Goal: Check status: Check status

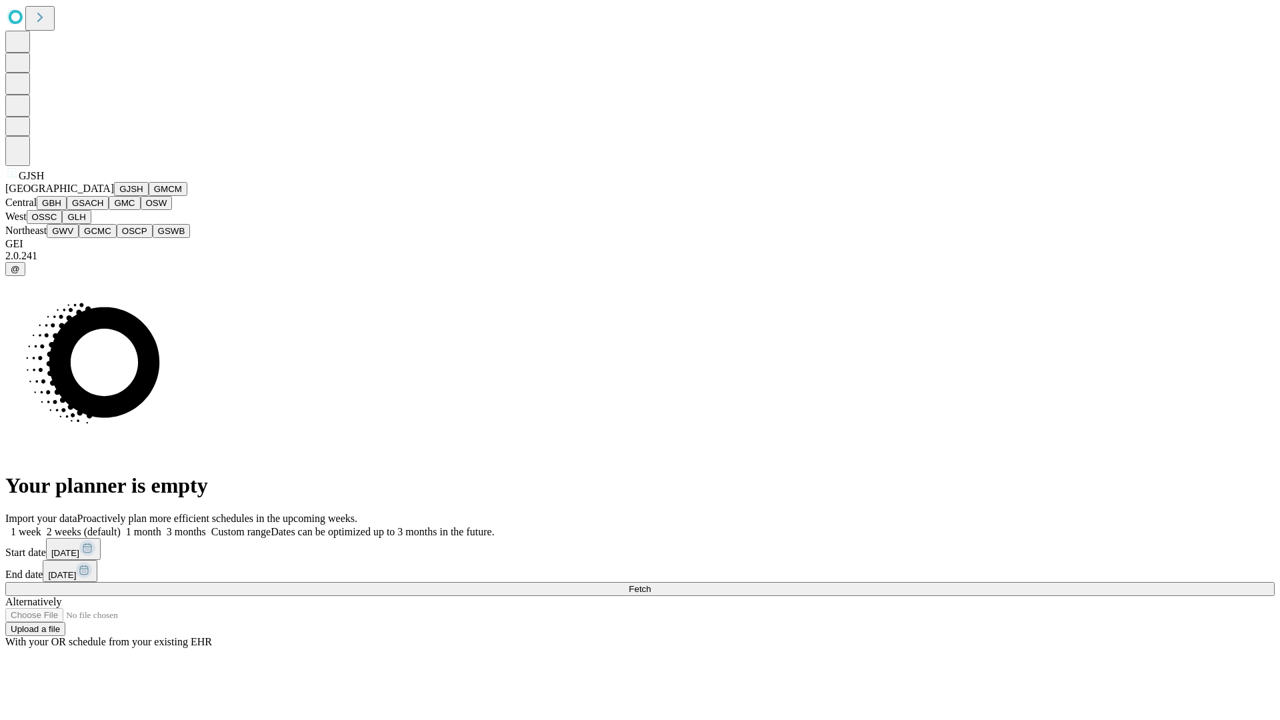
click at [114, 196] on button "GJSH" at bounding box center [131, 189] width 35 height 14
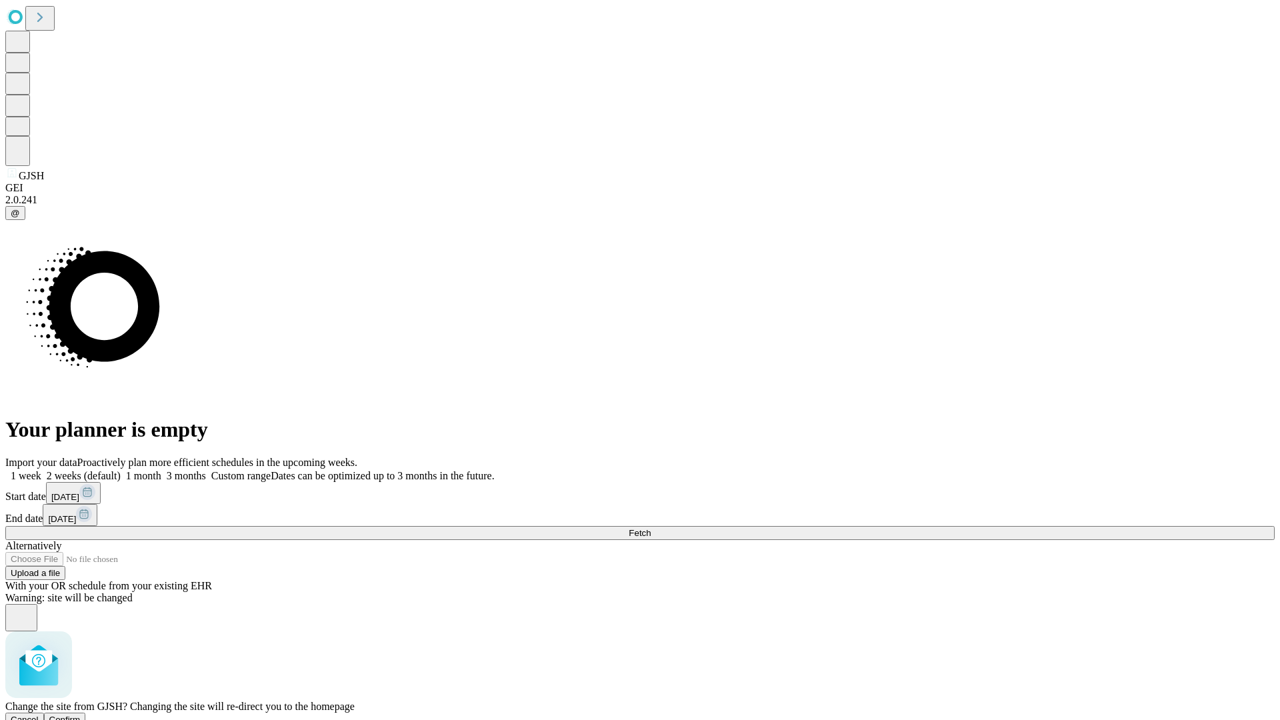
click at [81, 715] on span "Confirm" at bounding box center [64, 720] width 31 height 10
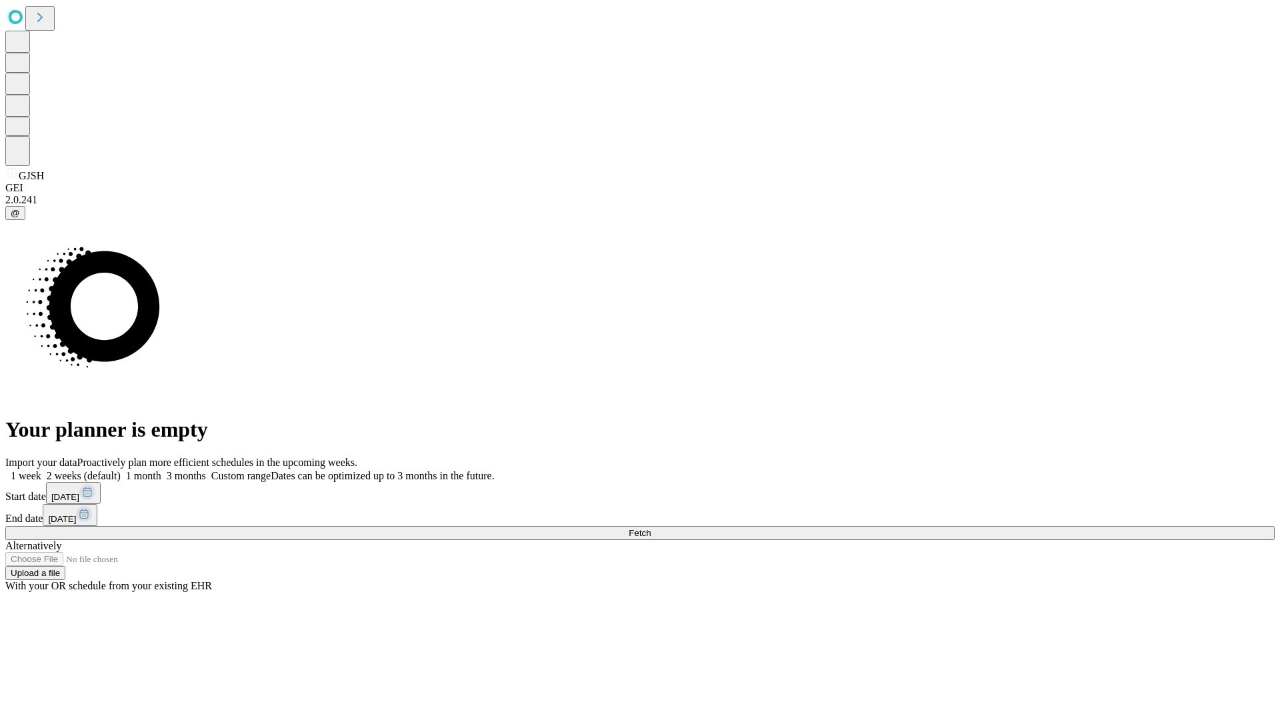
click at [121, 470] on label "2 weeks (default)" at bounding box center [80, 475] width 79 height 11
click at [651, 528] on span "Fetch" at bounding box center [640, 533] width 22 height 10
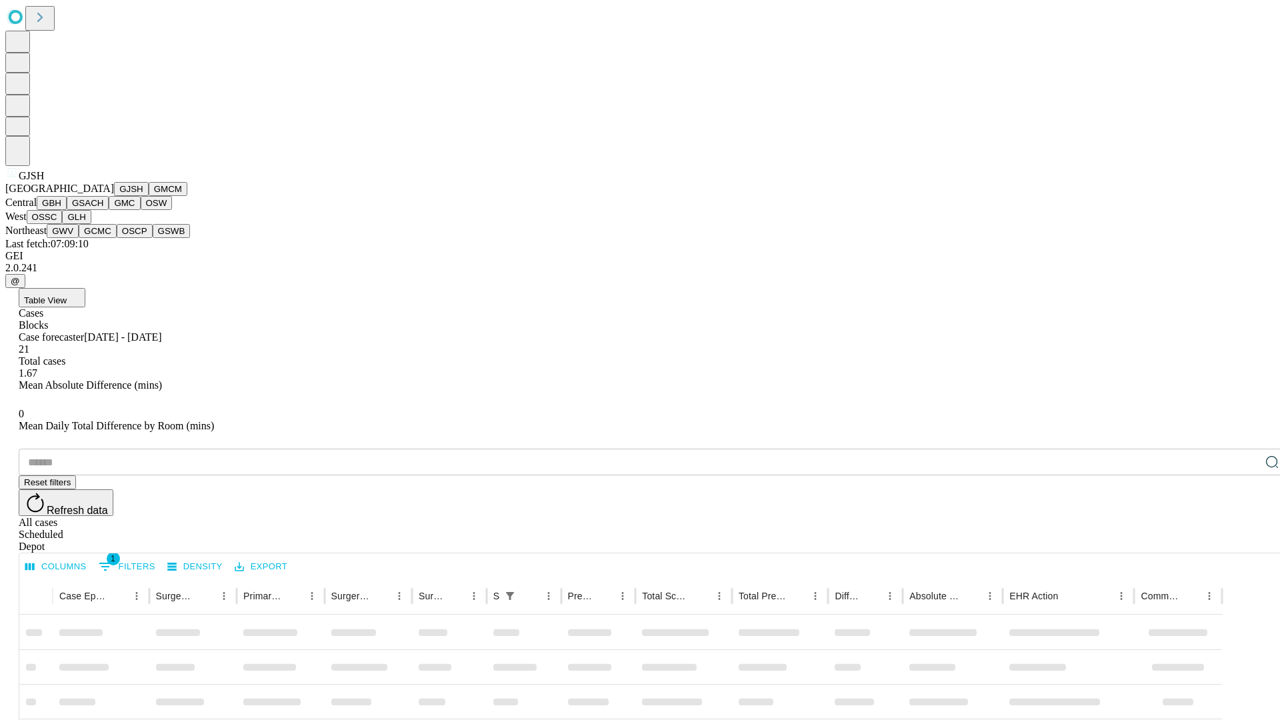
click at [149, 196] on button "GMCM" at bounding box center [168, 189] width 39 height 14
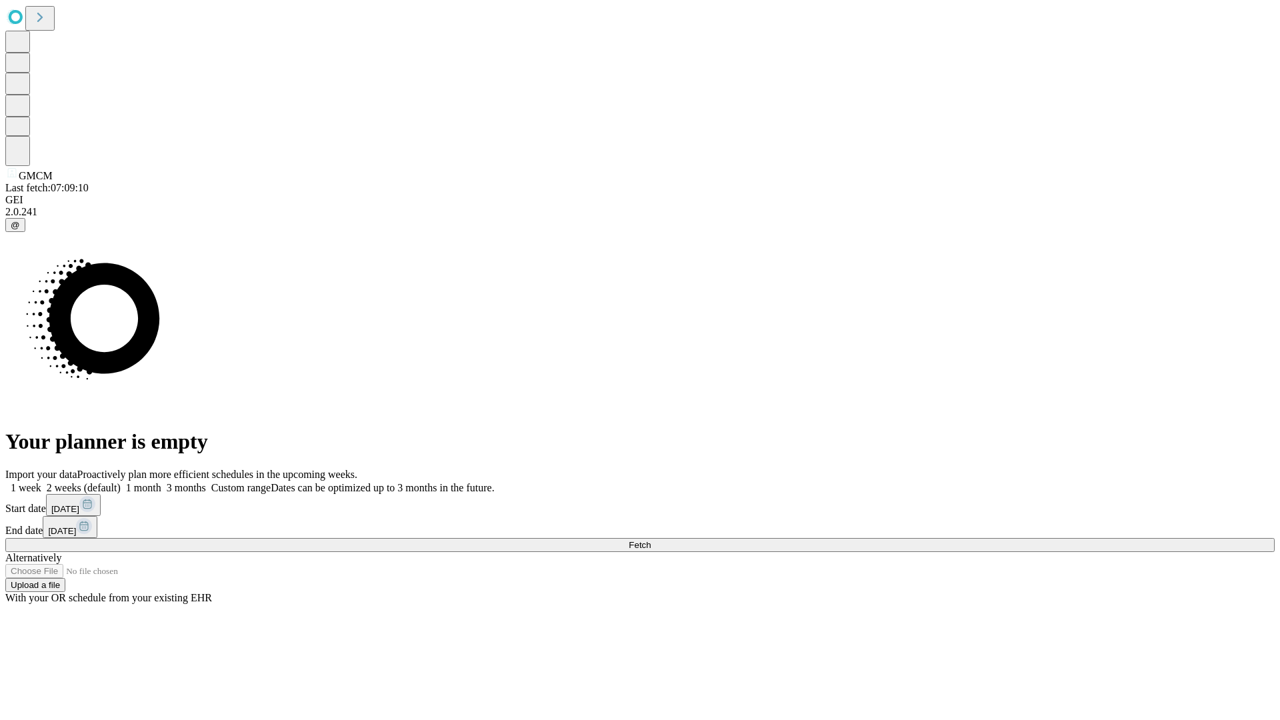
click at [121, 482] on label "2 weeks (default)" at bounding box center [80, 487] width 79 height 11
click at [651, 540] on span "Fetch" at bounding box center [640, 545] width 22 height 10
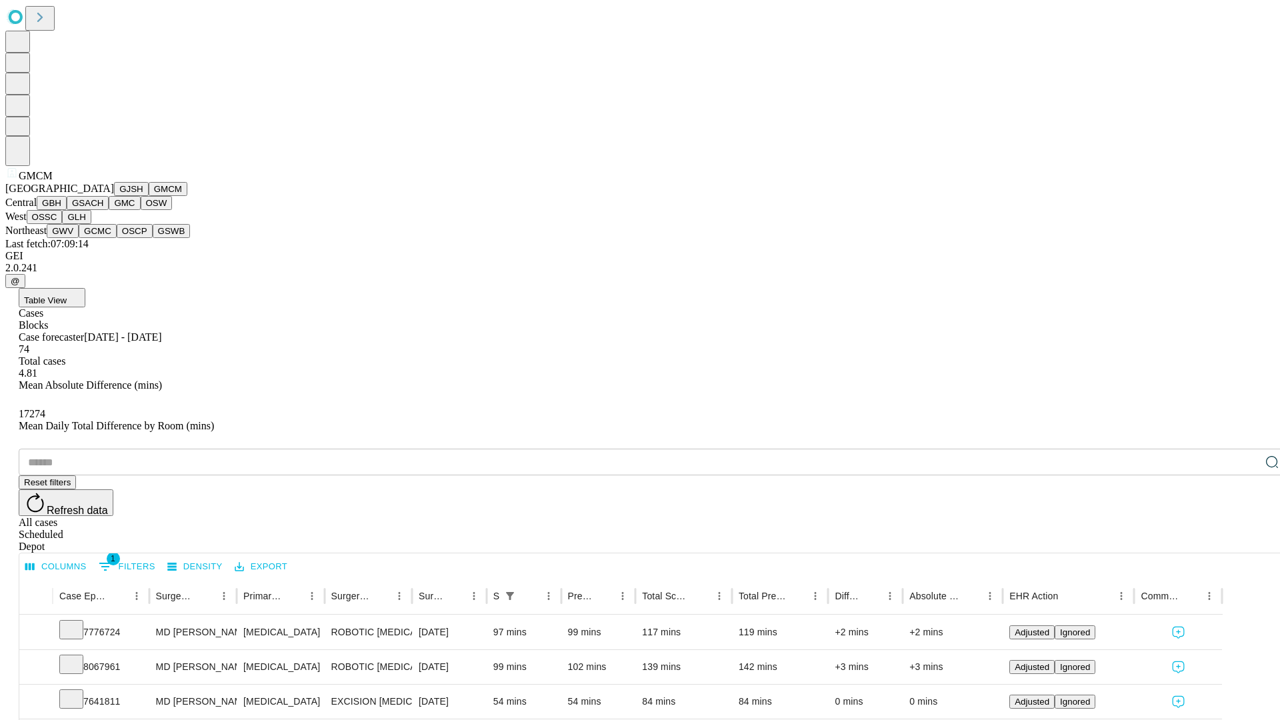
click at [67, 210] on button "GBH" at bounding box center [52, 203] width 30 height 14
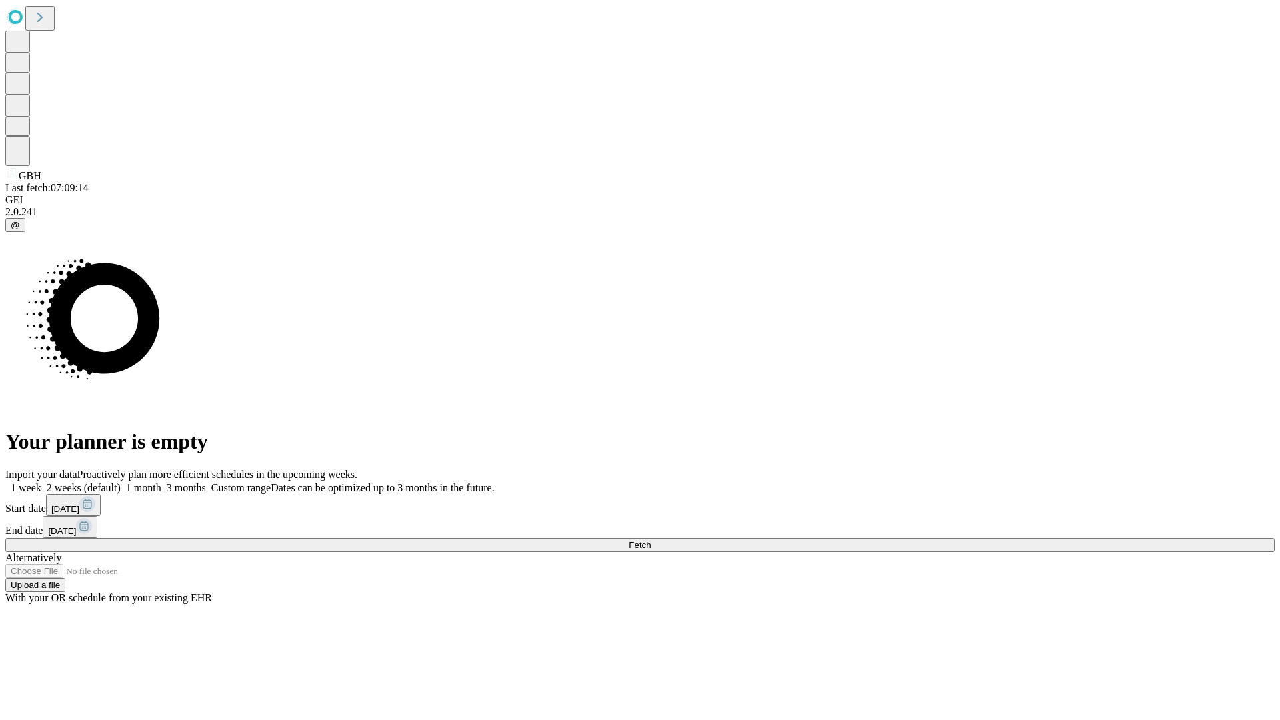
click at [121, 482] on label "2 weeks (default)" at bounding box center [80, 487] width 79 height 11
click at [651, 540] on span "Fetch" at bounding box center [640, 545] width 22 height 10
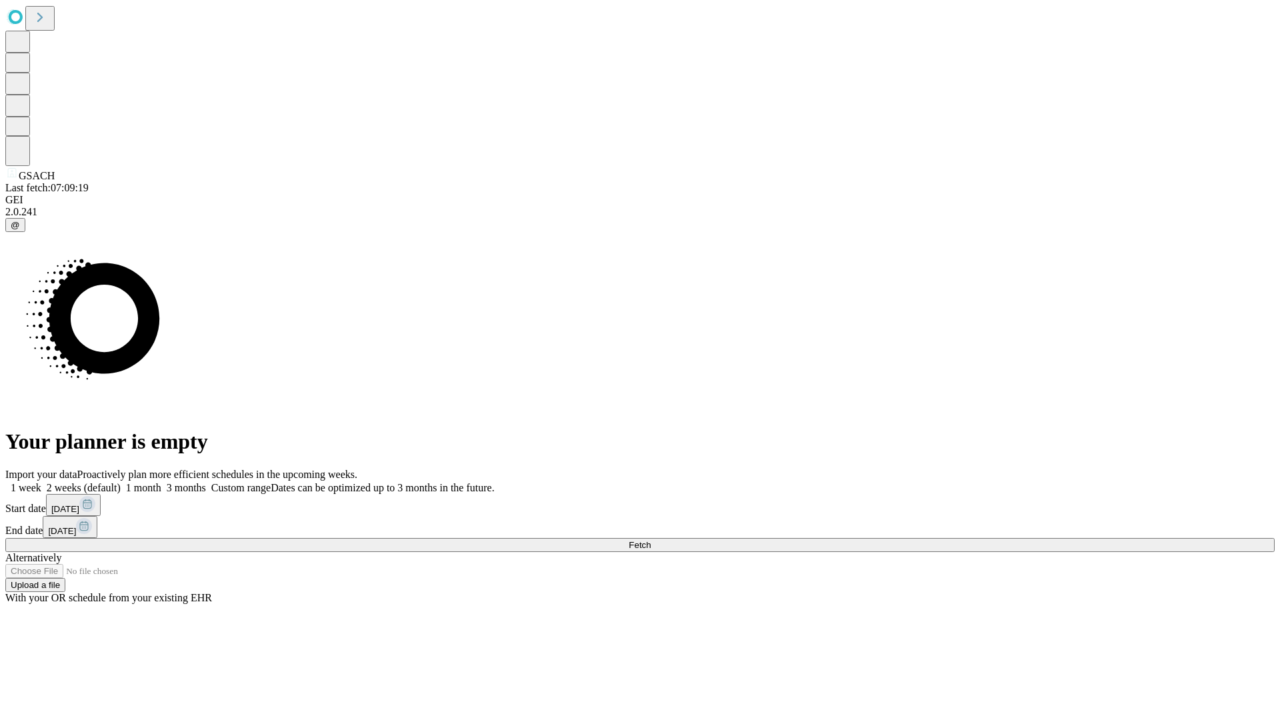
click at [651, 540] on span "Fetch" at bounding box center [640, 545] width 22 height 10
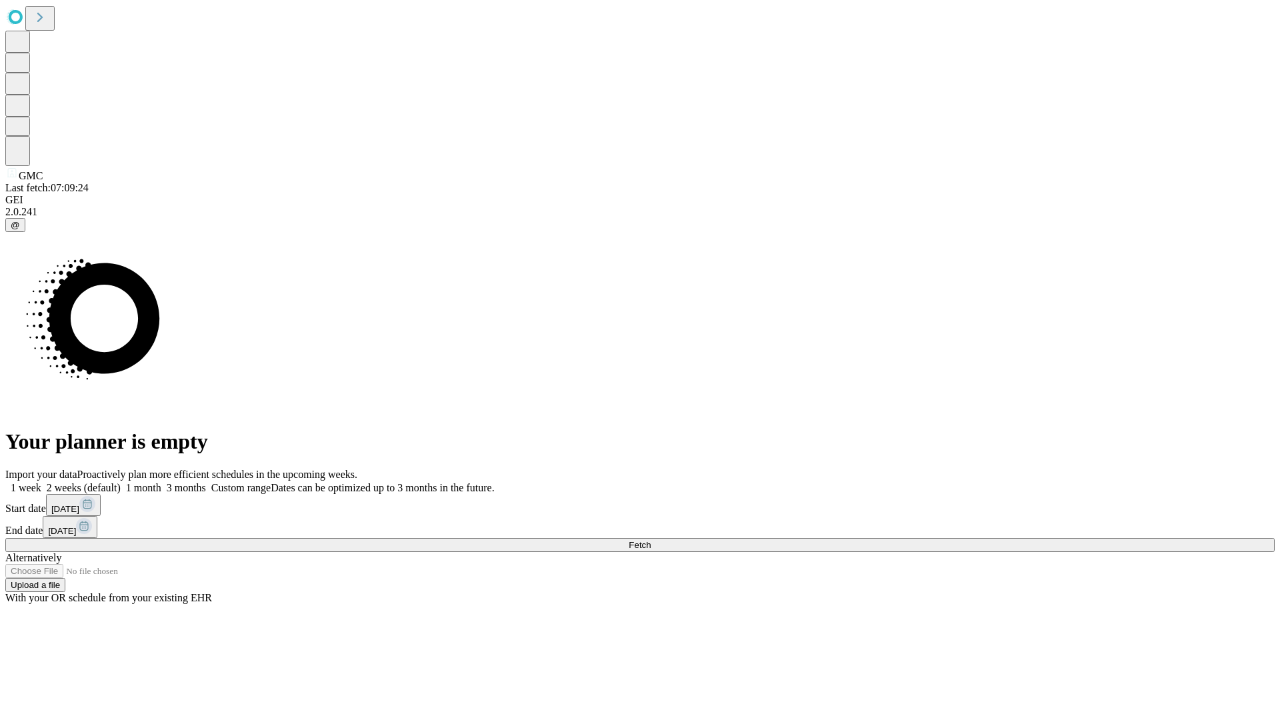
click at [121, 482] on label "2 weeks (default)" at bounding box center [80, 487] width 79 height 11
click at [651, 540] on span "Fetch" at bounding box center [640, 545] width 22 height 10
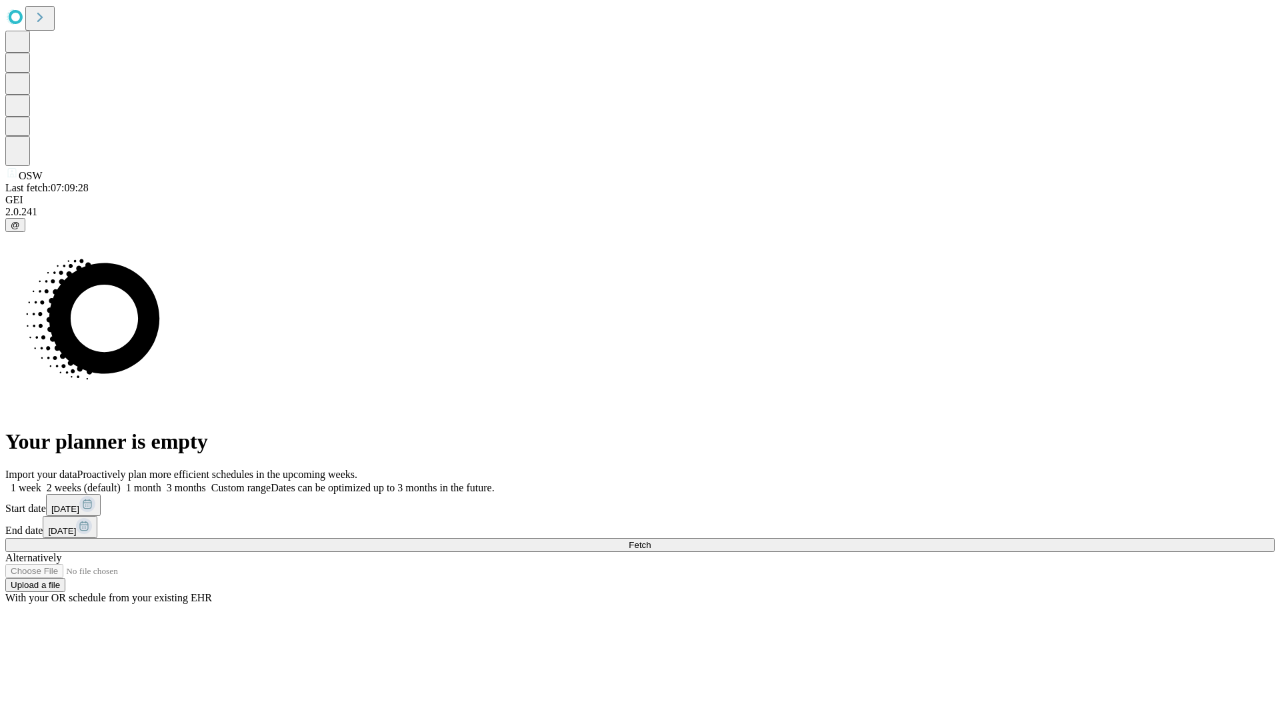
click at [651, 540] on span "Fetch" at bounding box center [640, 545] width 22 height 10
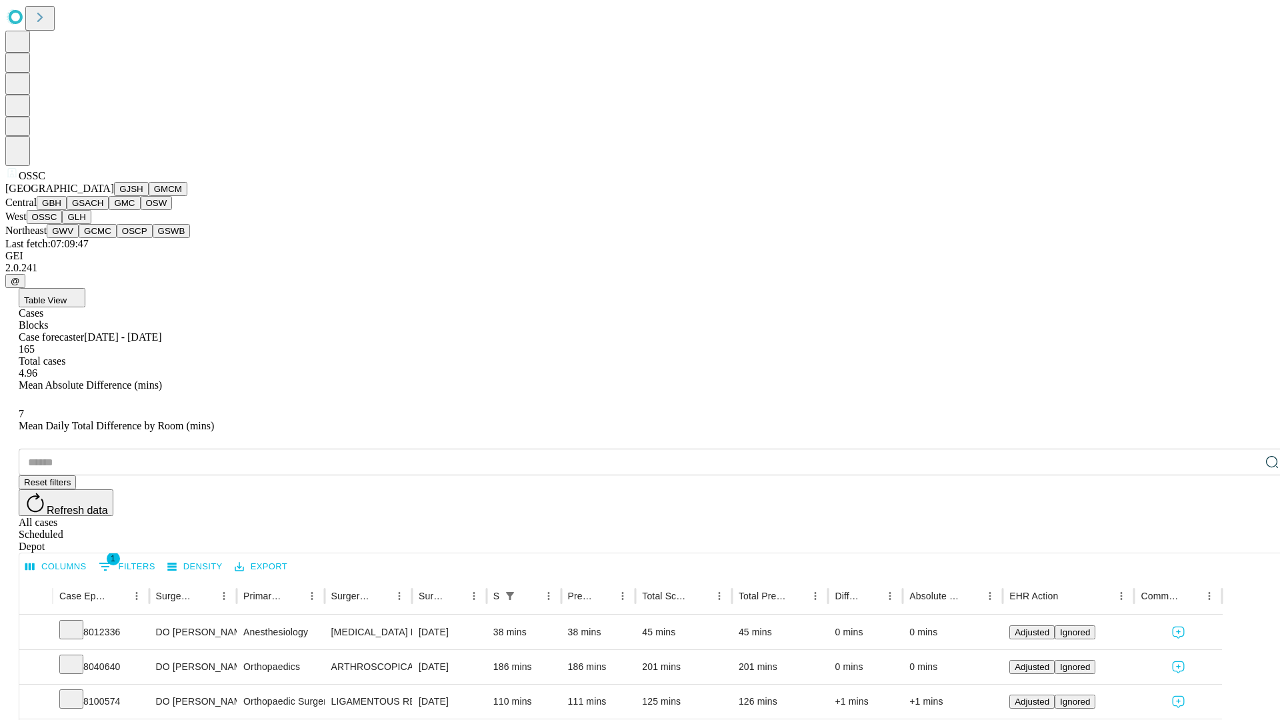
click at [91, 224] on button "GLH" at bounding box center [76, 217] width 29 height 14
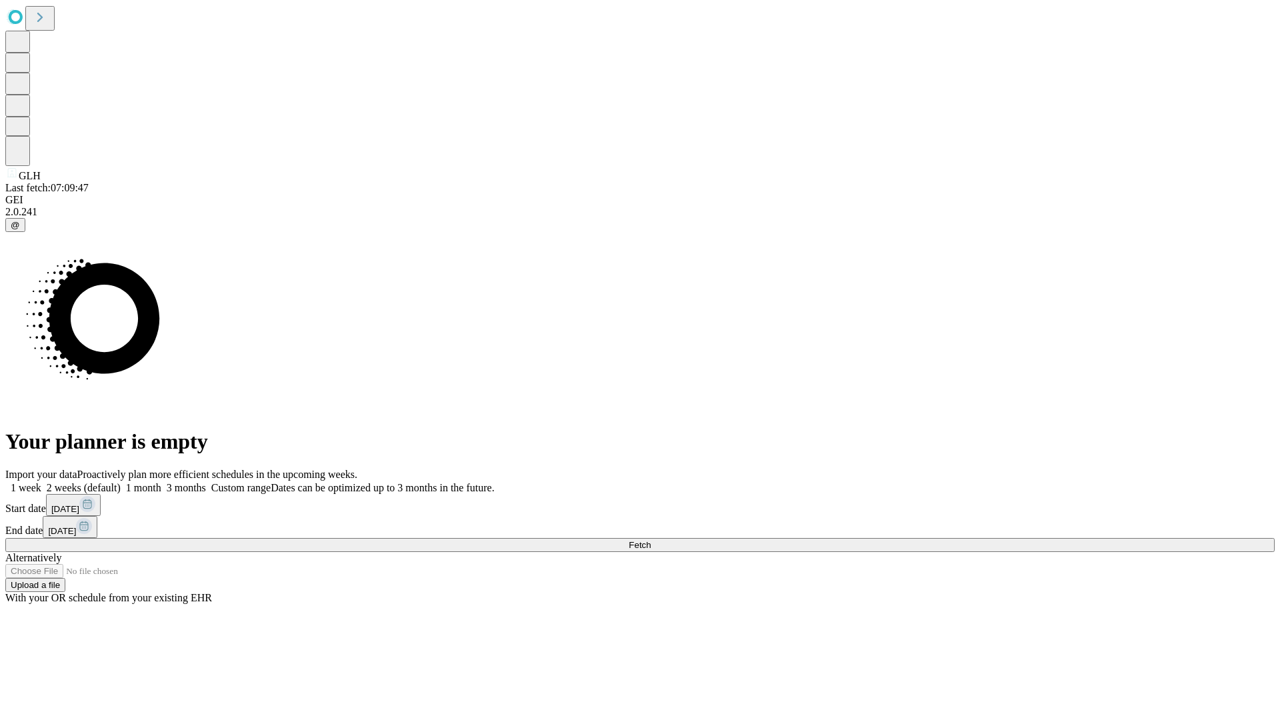
click at [651, 540] on span "Fetch" at bounding box center [640, 545] width 22 height 10
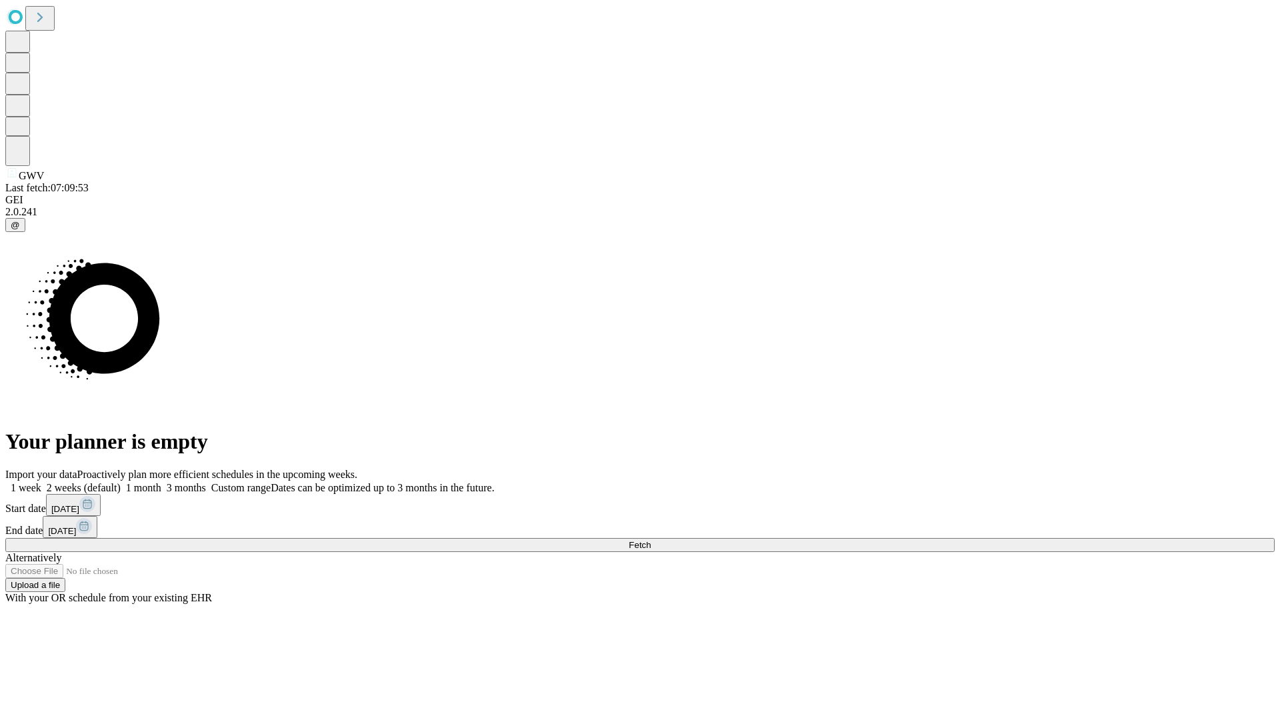
click at [121, 482] on label "2 weeks (default)" at bounding box center [80, 487] width 79 height 11
click at [651, 540] on span "Fetch" at bounding box center [640, 545] width 22 height 10
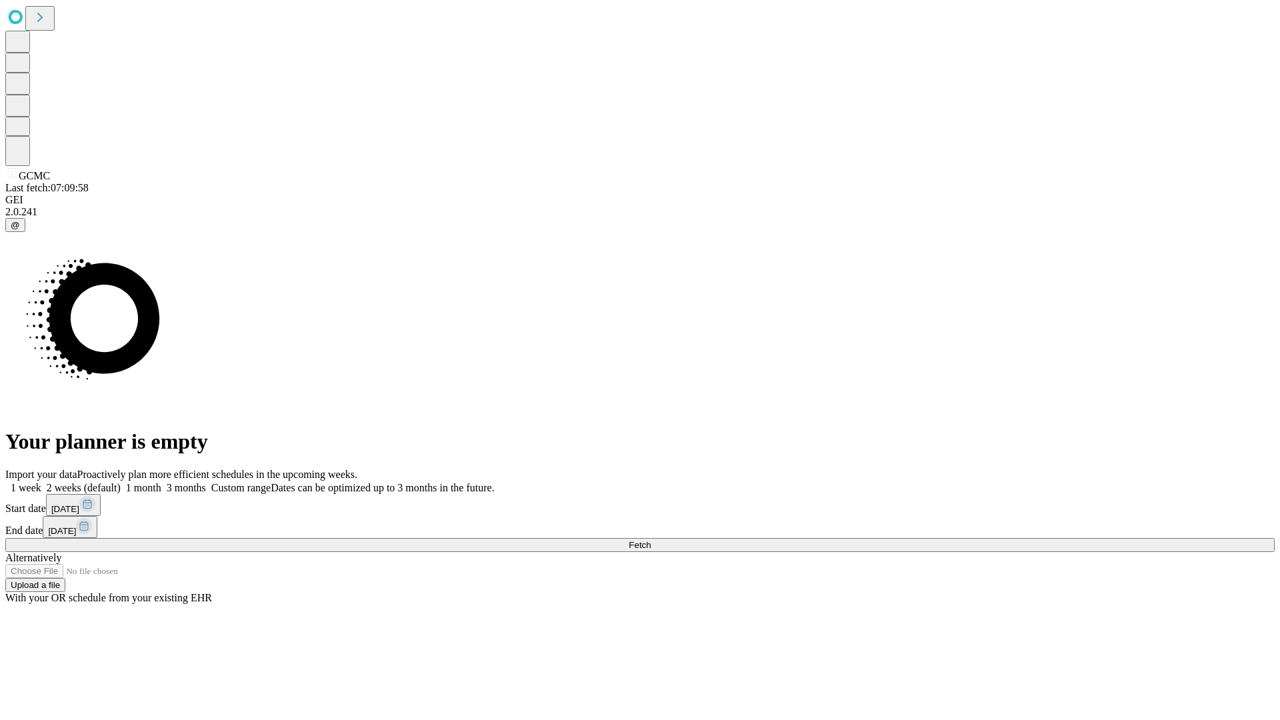
click at [121, 482] on label "2 weeks (default)" at bounding box center [80, 487] width 79 height 11
click at [651, 540] on span "Fetch" at bounding box center [640, 545] width 22 height 10
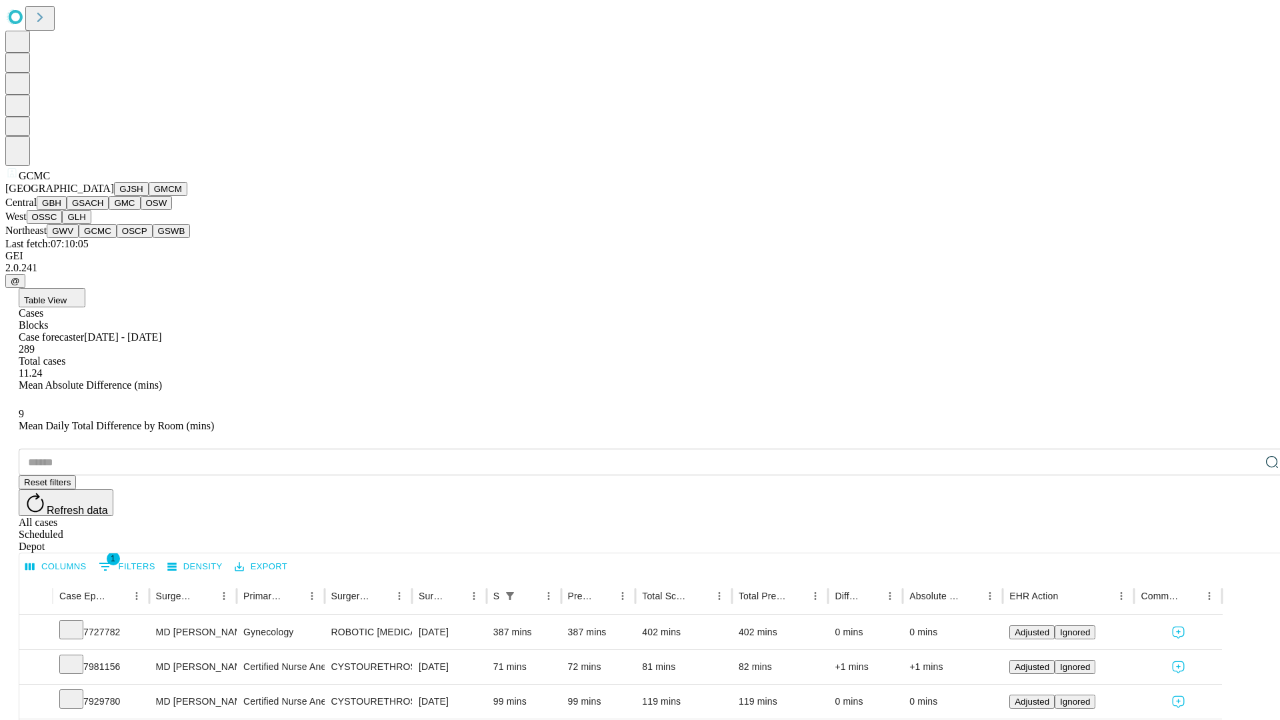
click at [117, 238] on button "OSCP" at bounding box center [135, 231] width 36 height 14
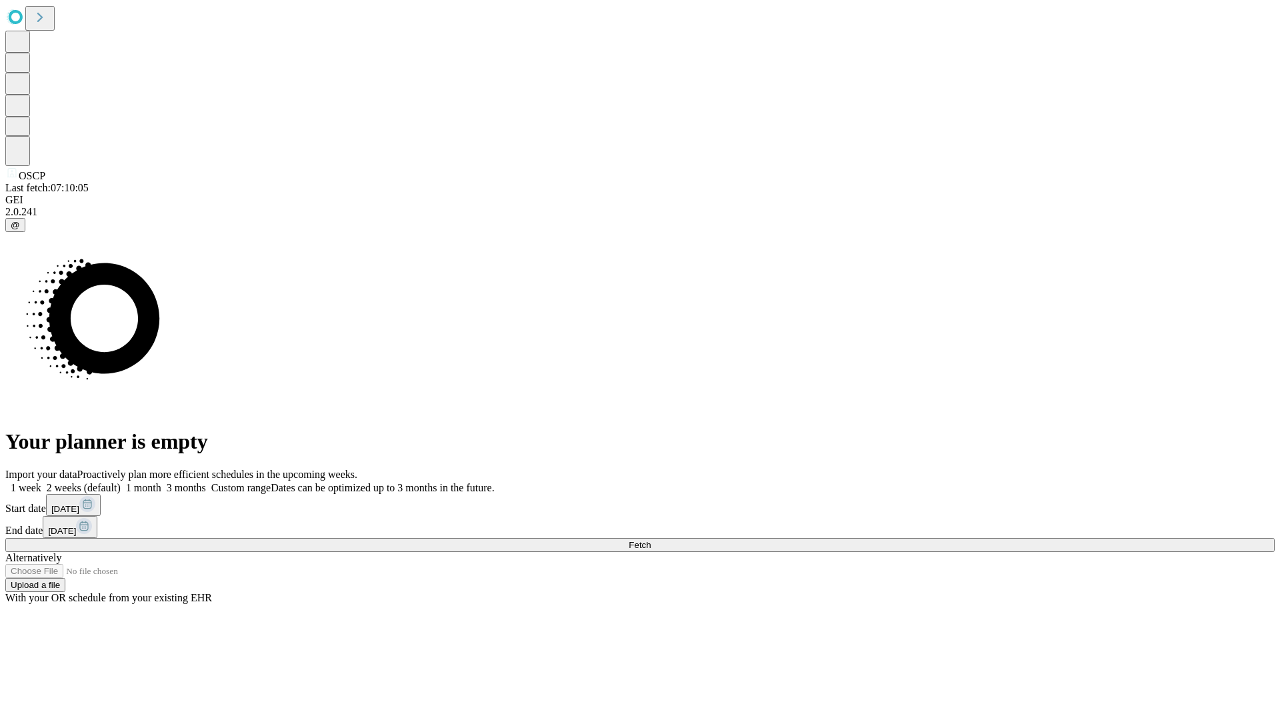
click at [121, 482] on label "2 weeks (default)" at bounding box center [80, 487] width 79 height 11
click at [651, 540] on span "Fetch" at bounding box center [640, 545] width 22 height 10
